Goal: Find specific page/section: Find specific page/section

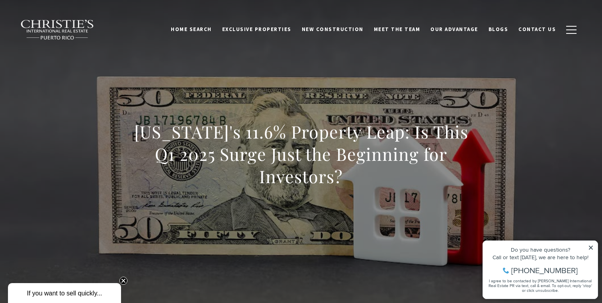
click at [485, 161] on div "Puerto Rico's 11.6% Property Leap: Is This Q1 2025 Surge Just the Beginning for…" at bounding box center [300, 159] width 557 height 239
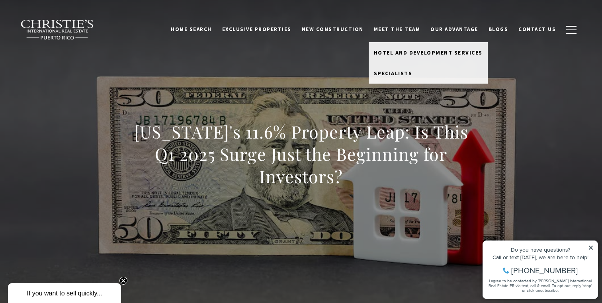
click at [418, 29] on link "Meet the Team" at bounding box center [396, 29] width 57 height 15
click at [413, 30] on link "Meet the Team" at bounding box center [396, 29] width 57 height 15
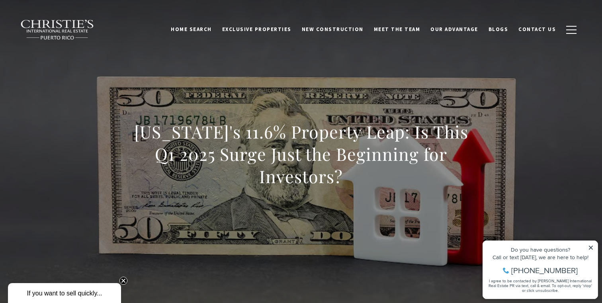
click at [413, 30] on link "Meet the Team" at bounding box center [396, 29] width 57 height 15
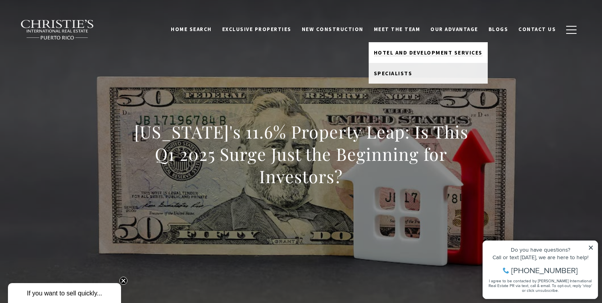
click at [412, 51] on span "Hotel and Development Services" at bounding box center [428, 52] width 109 height 7
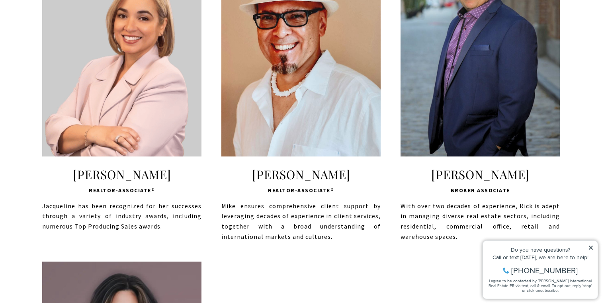
scroll to position [366, 0]
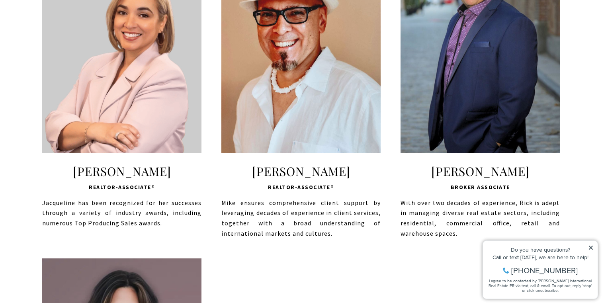
click at [591, 249] on icon at bounding box center [591, 248] width 6 height 6
click at [589, 247] on icon at bounding box center [591, 248] width 6 height 6
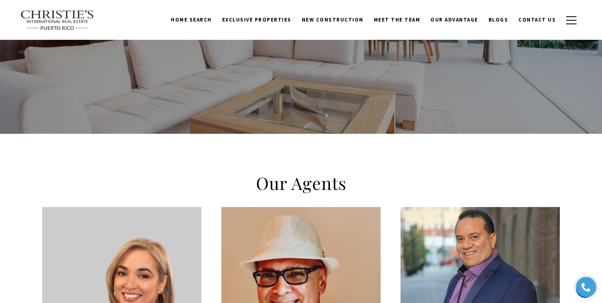
scroll to position [0, 0]
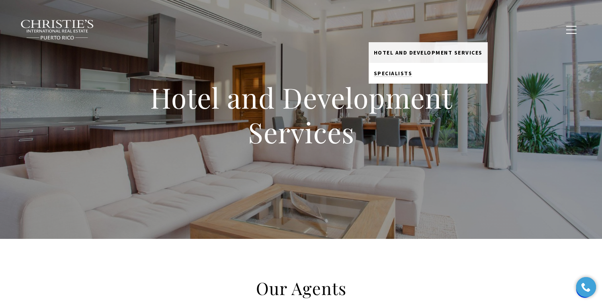
click at [414, 81] on link "Specialists" at bounding box center [427, 73] width 119 height 21
